Goal: Task Accomplishment & Management: Complete application form

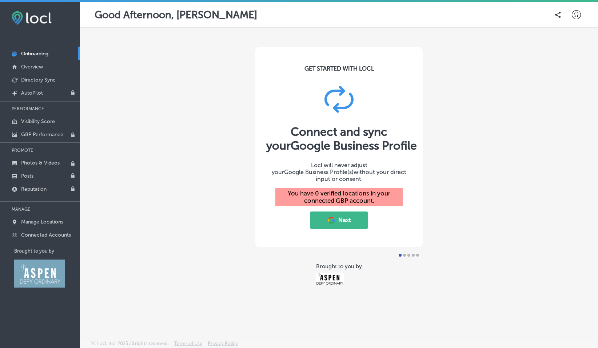
click at [340, 215] on button "Next" at bounding box center [339, 219] width 58 height 17
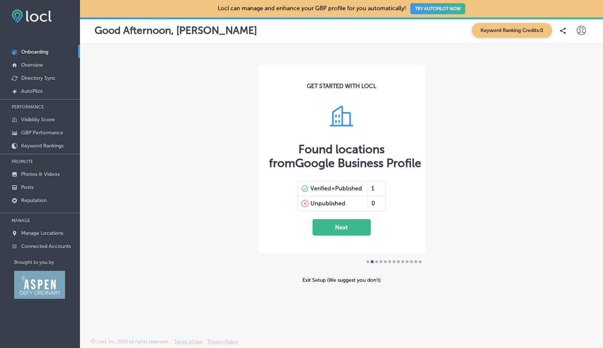
click at [344, 227] on button "Next" at bounding box center [342, 227] width 58 height 16
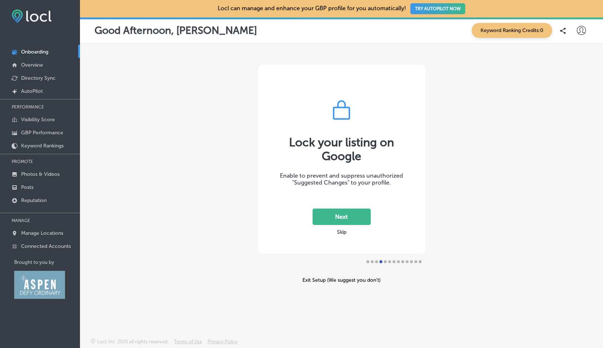
click at [340, 232] on button "Skip" at bounding box center [342, 231] width 14 height 7
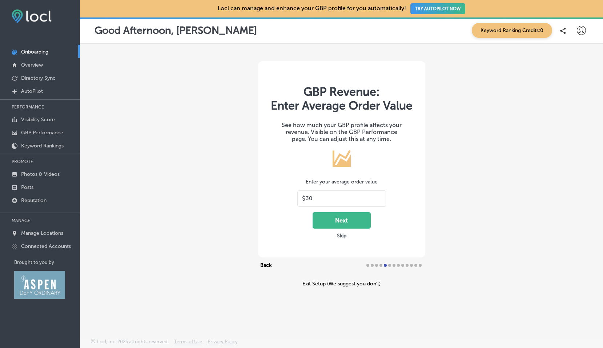
drag, startPoint x: 317, startPoint y: 196, endPoint x: 259, endPoint y: 195, distance: 57.9
click at [263, 196] on div "GBP Revenue: Enter Average Order Value See how much your GBP profile affects yo…" at bounding box center [341, 159] width 167 height 196
type input "3000"
click at [342, 219] on button "Next" at bounding box center [342, 220] width 58 height 16
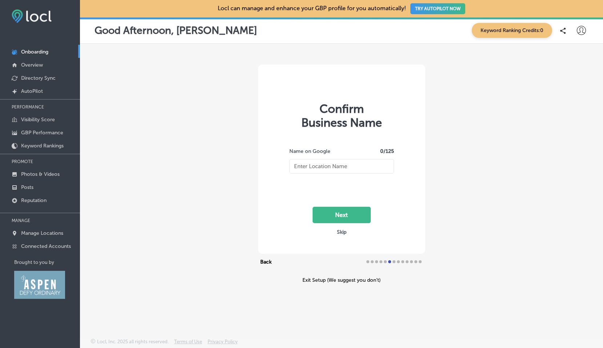
type input "Alpine Valley Services"
click at [341, 213] on button "Next" at bounding box center [342, 215] width 58 height 16
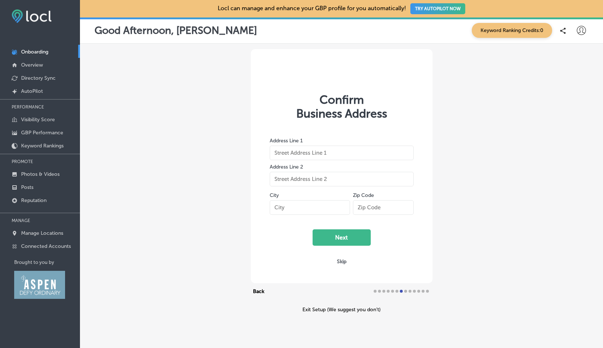
type input "[STREET_ADDRESS]"
type input "Basalt"
type input "81621"
click at [340, 237] on button "Next" at bounding box center [342, 237] width 58 height 16
select select "US"
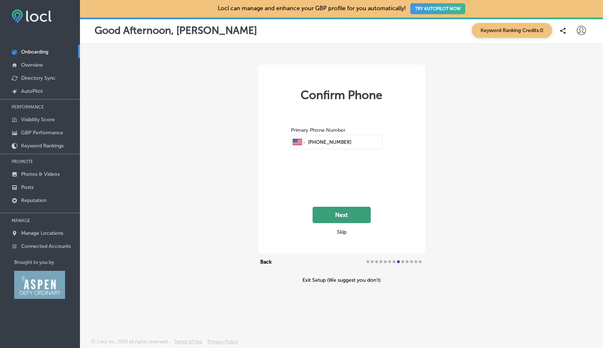
click at [343, 213] on button "Next" at bounding box center [342, 215] width 58 height 16
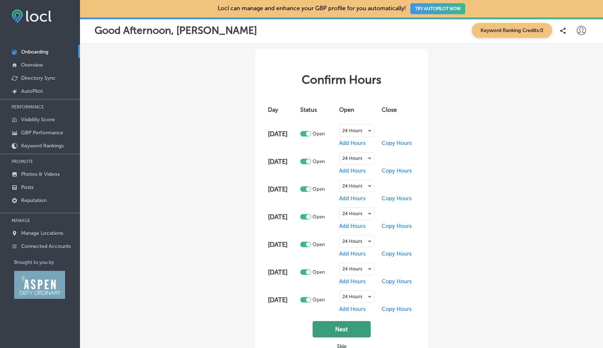
click at [343, 331] on button "Next" at bounding box center [342, 329] width 58 height 16
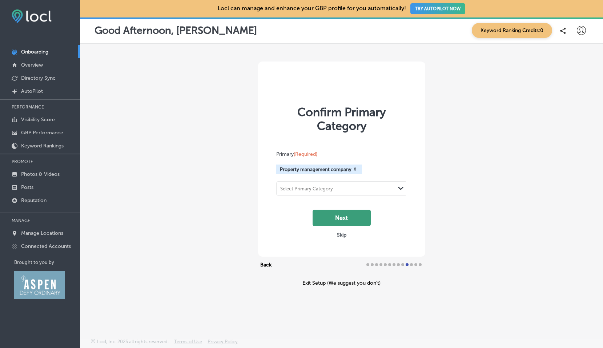
click at [340, 219] on button "Next" at bounding box center [342, 218] width 58 height 16
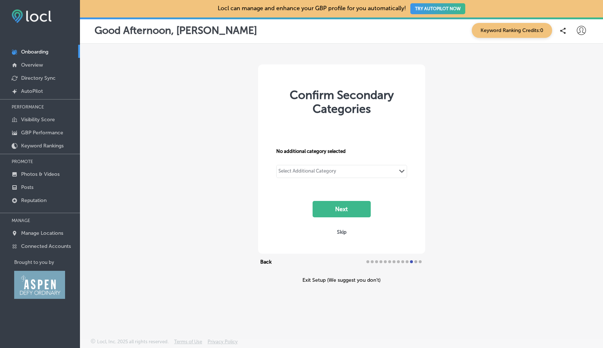
click at [403, 171] on polygon at bounding box center [401, 171] width 5 height 3
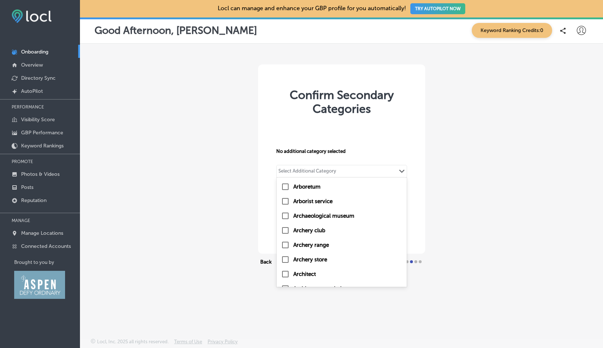
scroll to position [2222, 0]
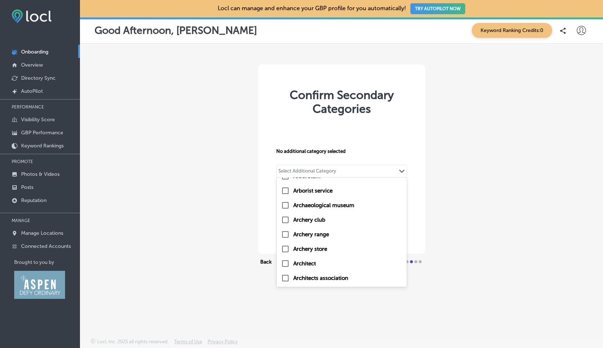
click at [325, 130] on div "No additional category selected option Arboretum focused, 153 of 200. 200 resul…" at bounding box center [341, 169] width 145 height 96
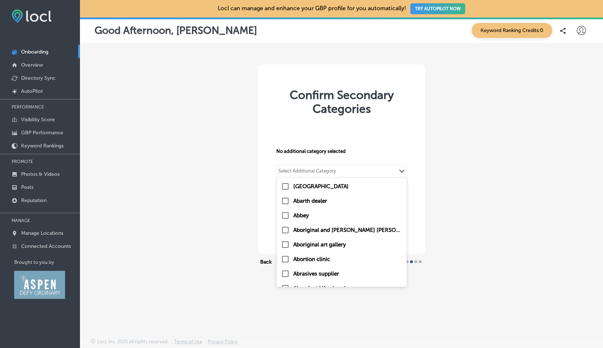
click at [323, 170] on div "Select Additional Category" at bounding box center [308, 172] width 58 height 8
click at [287, 186] on input "checkbox" at bounding box center [285, 186] width 9 height 9
type input "cle"
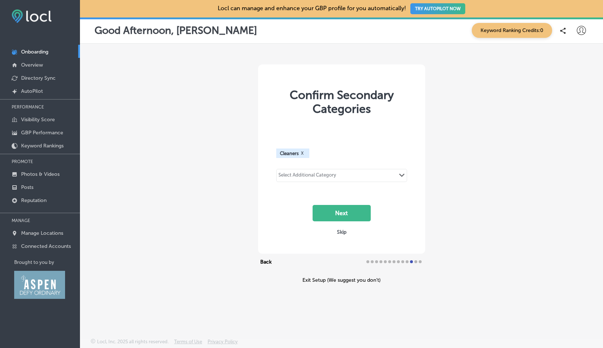
click at [301, 175] on div "Select Additional Category" at bounding box center [308, 176] width 58 height 8
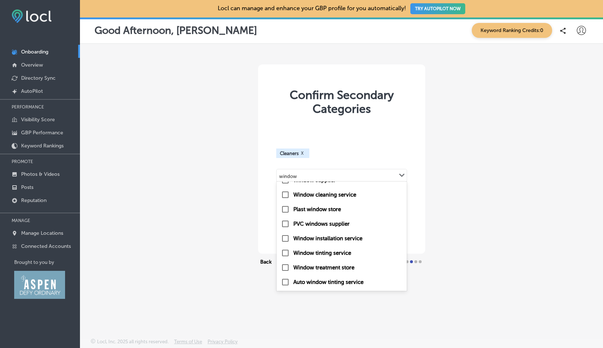
scroll to position [0, 0]
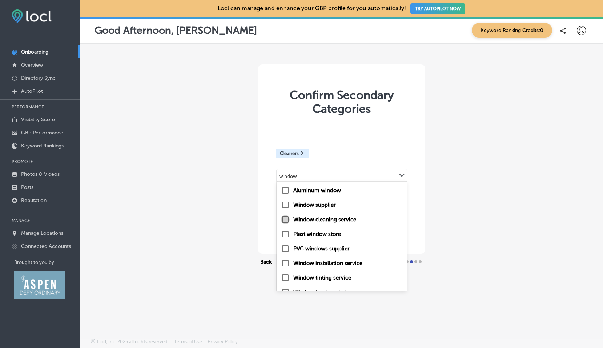
click at [284, 219] on input "checkbox" at bounding box center [285, 219] width 9 height 9
type input "window"
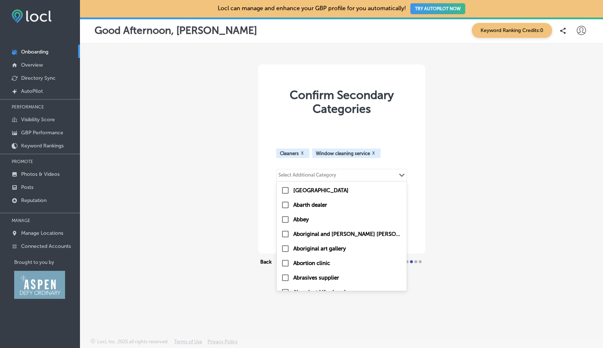
click at [291, 174] on div "Select Additional Category" at bounding box center [308, 176] width 58 height 8
click at [285, 203] on input "checkbox" at bounding box center [285, 204] width 9 height 9
type input "jani"
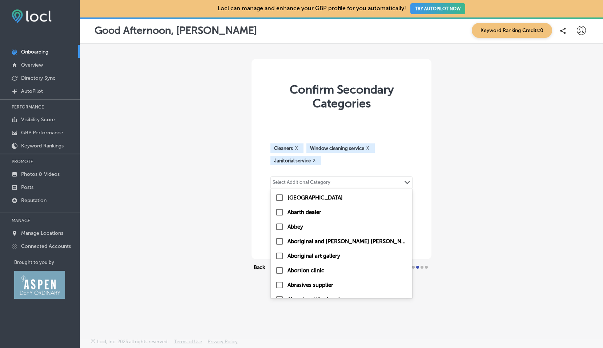
click at [307, 182] on div "Select Additional Category" at bounding box center [302, 183] width 58 height 8
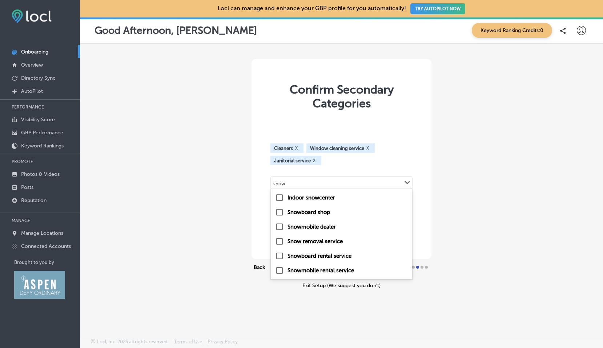
click at [278, 241] on input "checkbox" at bounding box center [279, 241] width 9 height 9
type input "snow"
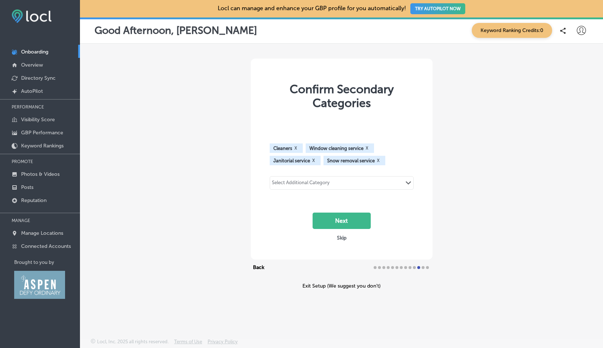
click at [351, 182] on div "Select Additional Category Path Created with Sketch." at bounding box center [341, 182] width 143 height 12
type input "construct"
click at [302, 185] on div "Select Additional Category Path Created with Sketch." at bounding box center [341, 182] width 143 height 12
type input "owner"
click at [292, 184] on div "Select Additional Category Path Created with Sketch." at bounding box center [341, 182] width 143 height 12
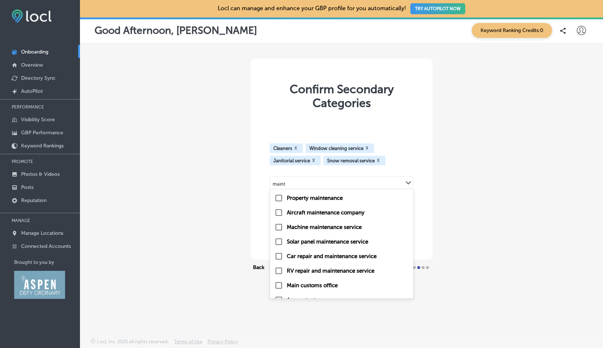
click at [279, 196] on input "checkbox" at bounding box center [279, 198] width 9 height 9
type input "maint"
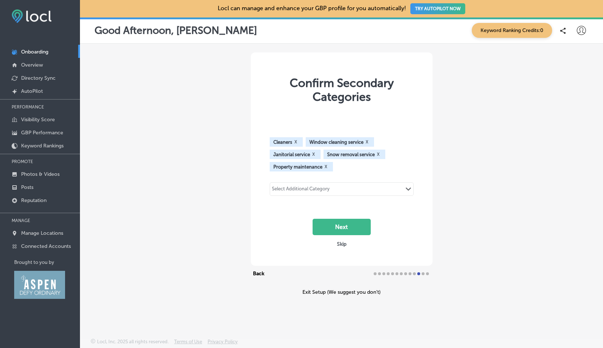
click at [337, 189] on div "Select Additional Category Path Created with Sketch." at bounding box center [341, 189] width 143 height 12
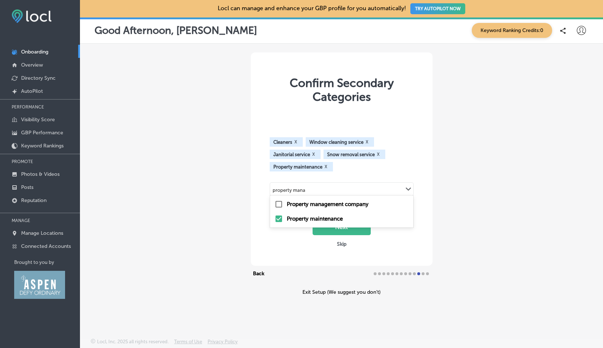
click at [276, 205] on input "checkbox" at bounding box center [279, 204] width 9 height 9
type input "property mana"
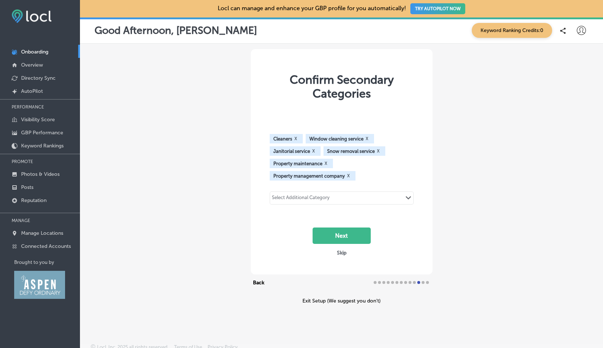
click at [335, 197] on div "Select Additional Category Path Created with Sketch." at bounding box center [341, 198] width 143 height 12
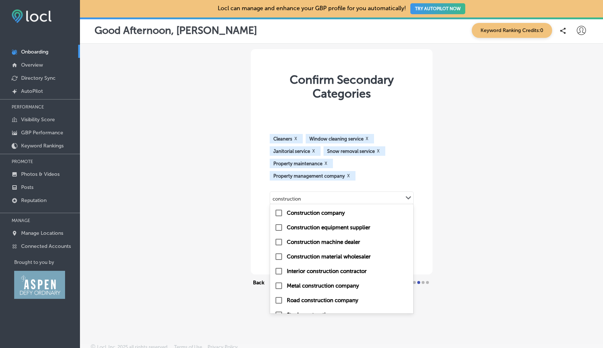
click at [278, 212] on input "checkbox" at bounding box center [279, 212] width 9 height 9
type input "construction"
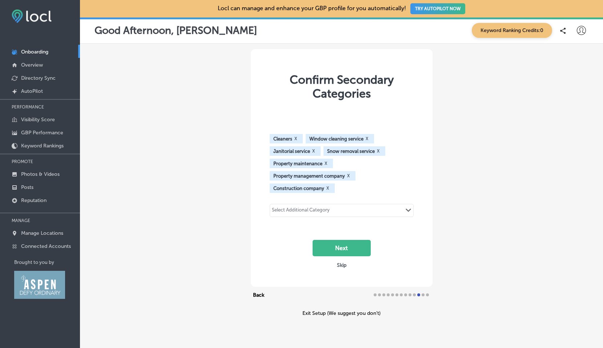
drag, startPoint x: 340, startPoint y: 246, endPoint x: 344, endPoint y: 247, distance: 4.4
click at [344, 247] on button "Next" at bounding box center [342, 248] width 58 height 16
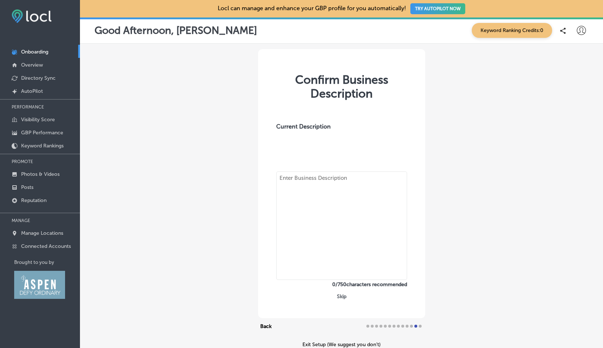
type textarea "We provide management, maintenance and cleaning services to residential and com…"
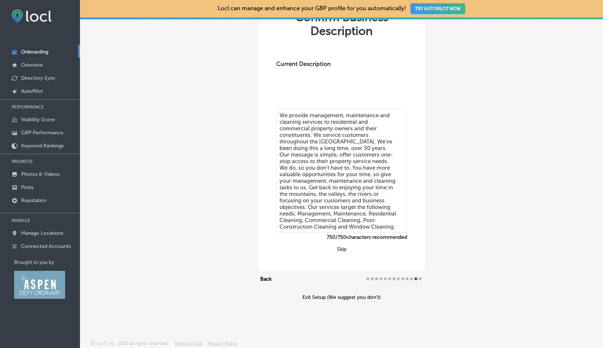
scroll to position [64, 0]
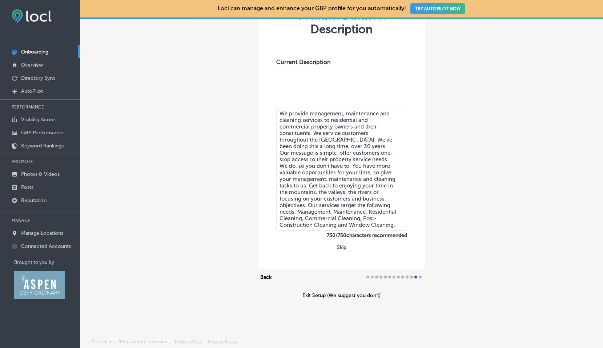
click at [397, 224] on textarea "We provide management, maintenance and cleaning services to residential and com…" at bounding box center [341, 169] width 131 height 124
click at [340, 248] on button "Skip" at bounding box center [342, 247] width 14 height 7
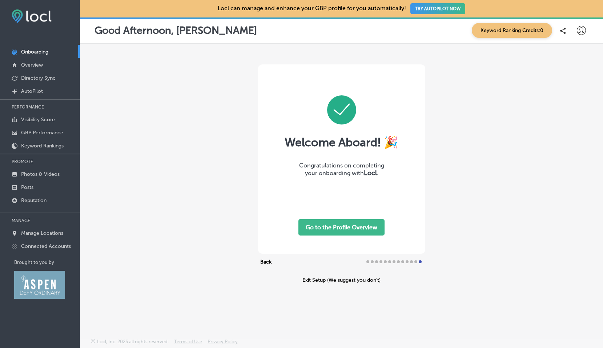
click at [342, 227] on button "Go to the Profile Overview" at bounding box center [342, 227] width 86 height 16
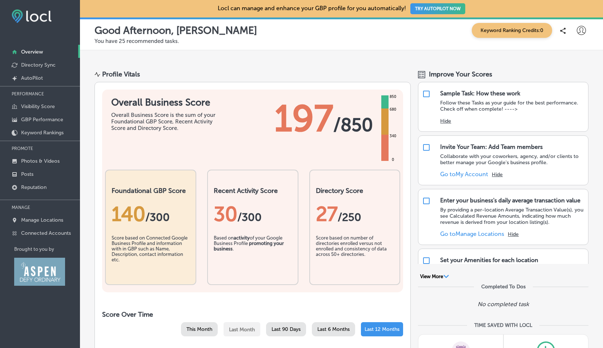
click at [577, 29] on icon at bounding box center [581, 30] width 9 height 9
click at [573, 56] on p "My Account" at bounding box center [571, 56] width 33 height 9
select select "US"
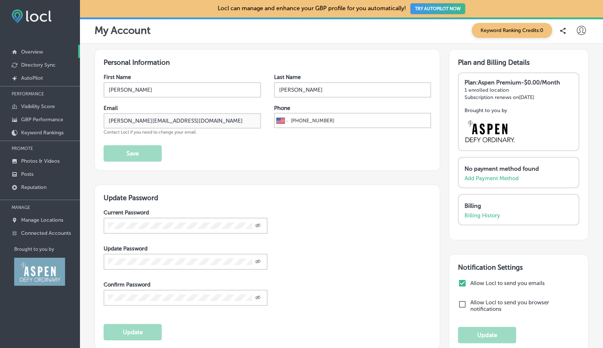
click at [35, 51] on p "Overview" at bounding box center [32, 52] width 22 height 6
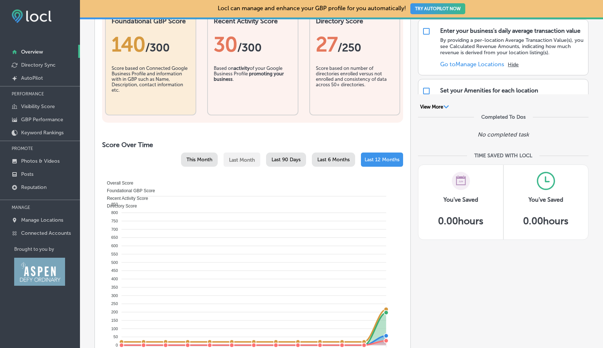
scroll to position [255, 0]
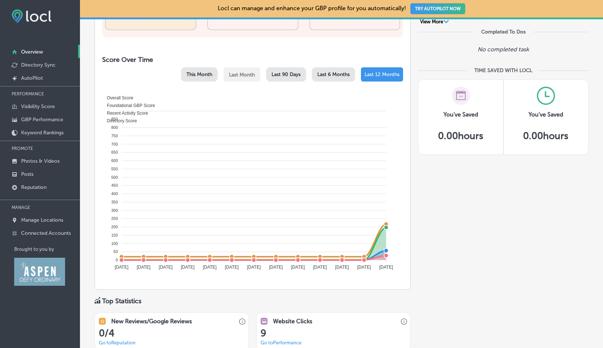
click at [340, 97] on div "Overall Score Foundational GBP Score Recent Activity Score Directory Score" at bounding box center [251, 108] width 292 height 31
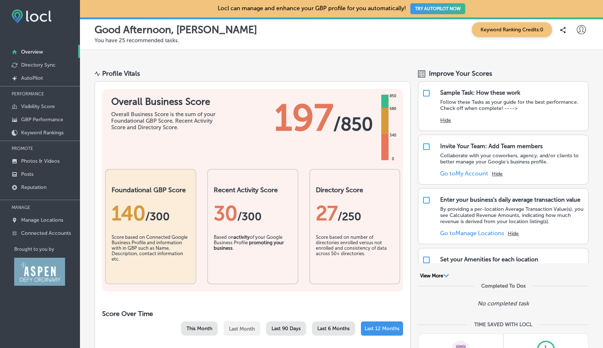
scroll to position [0, 0]
click at [34, 65] on p "Directory Sync" at bounding box center [38, 65] width 35 height 6
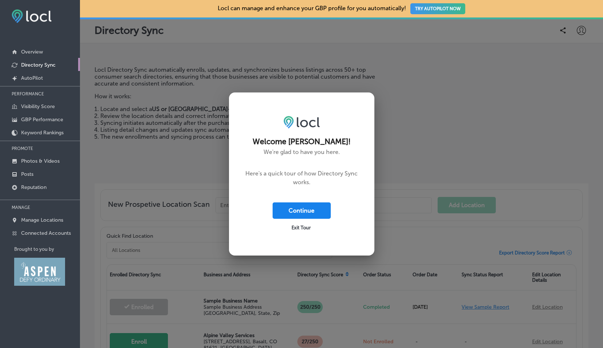
click at [293, 211] on button "Continue" at bounding box center [302, 210] width 58 height 16
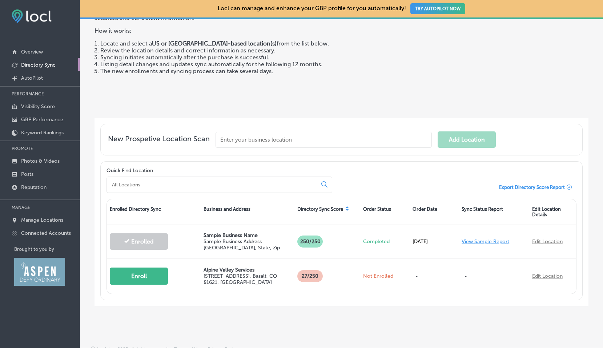
scroll to position [72, 0]
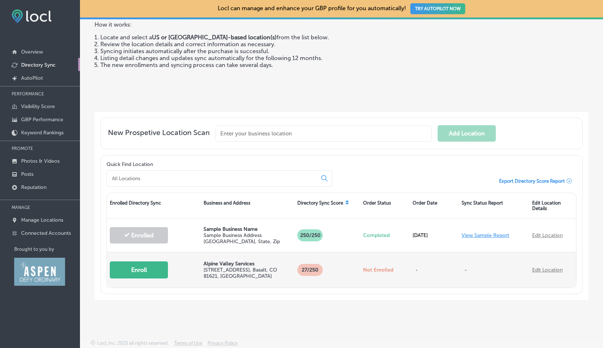
click at [138, 268] on button "Enroll" at bounding box center [139, 269] width 58 height 17
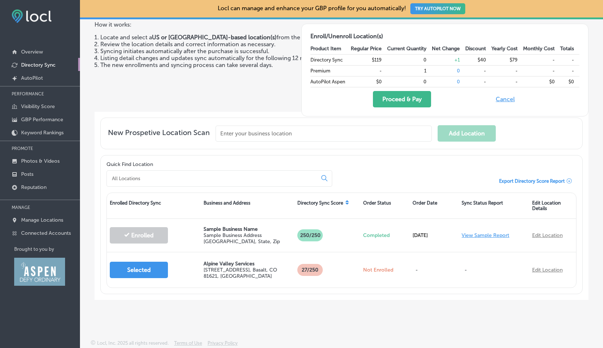
click at [504, 99] on button "Cancel" at bounding box center [505, 99] width 23 height 16
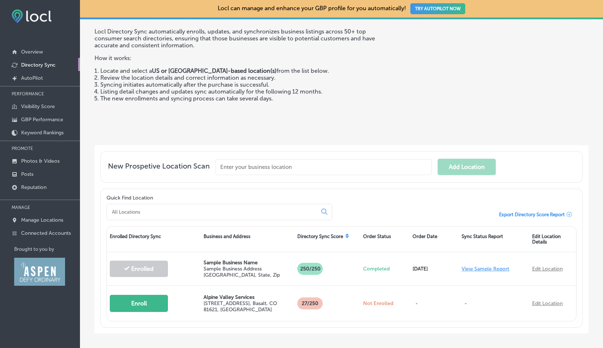
scroll to position [0, 0]
